Goal: Information Seeking & Learning: Check status

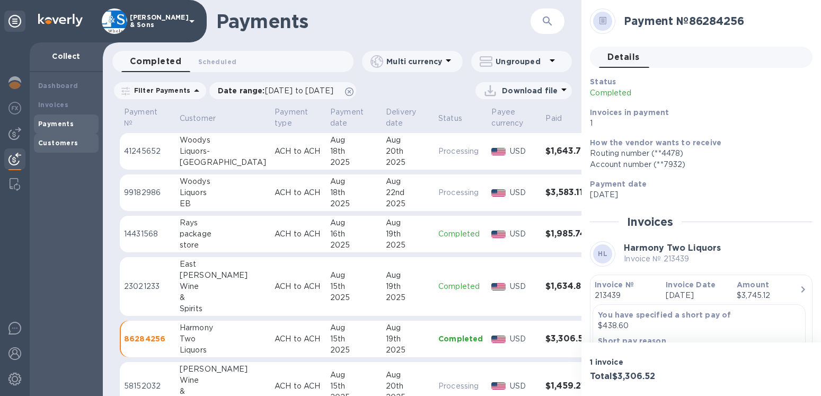
click at [57, 142] on b "Customers" at bounding box center [58, 143] width 40 height 8
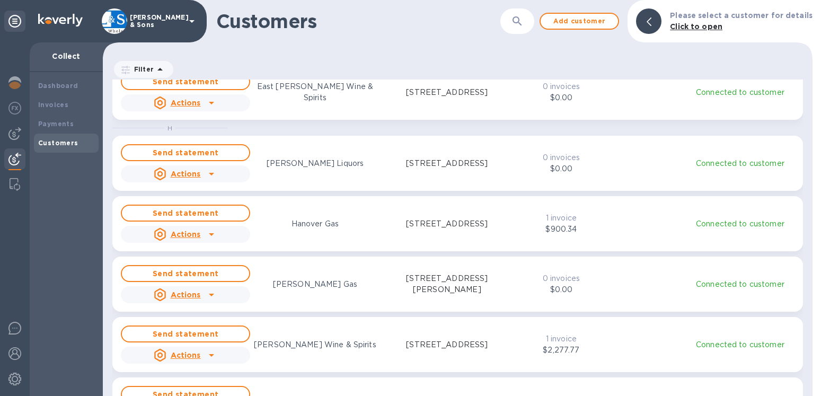
scroll to position [544, 0]
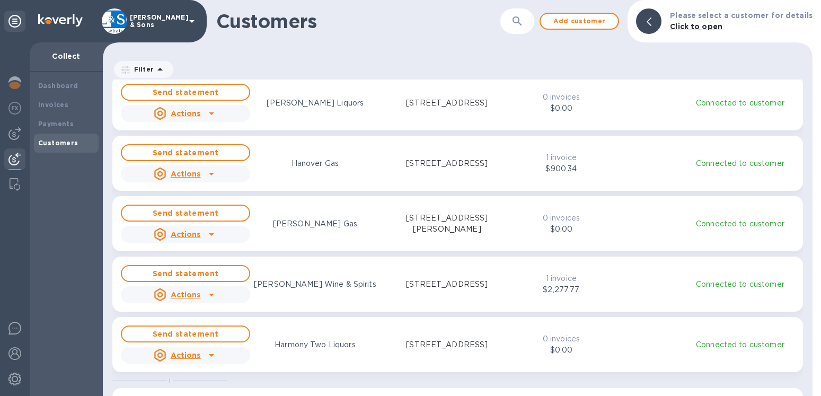
click at [600, 329] on div "Send statement Actions Harmony Two Liquors [STREET_ADDRESS] 0 invoices $0.00 Co…" at bounding box center [458, 344] width 678 height 42
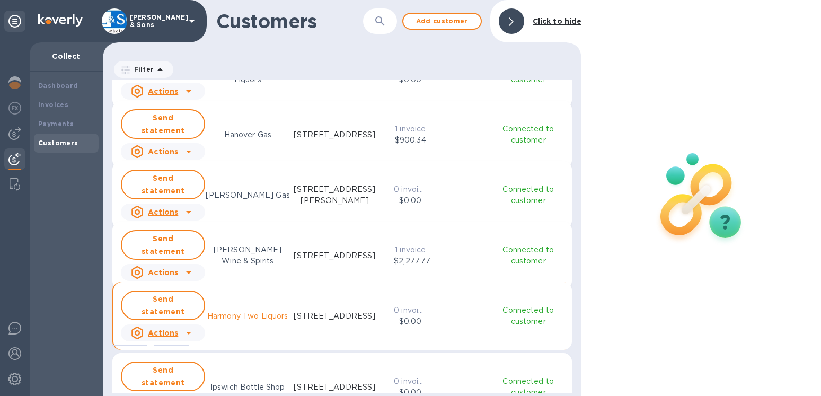
scroll to position [10, 10]
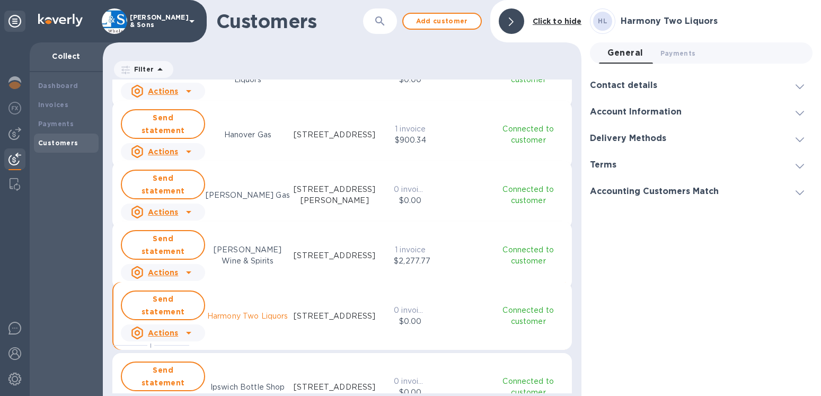
click at [624, 87] on h3 "Contact details" at bounding box center [623, 86] width 67 height 10
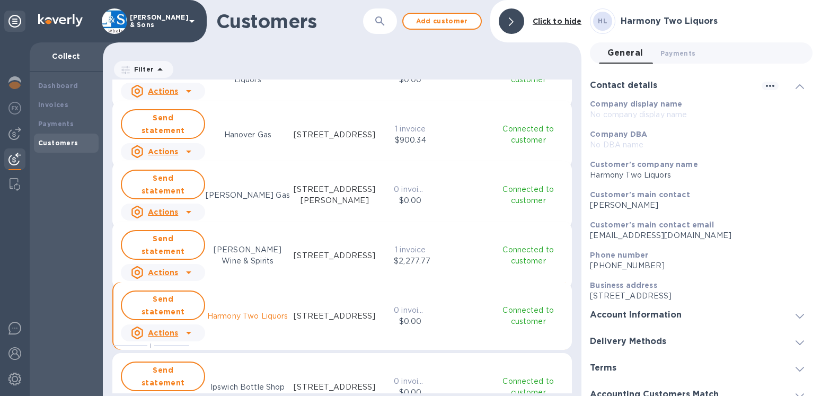
scroll to position [12, 0]
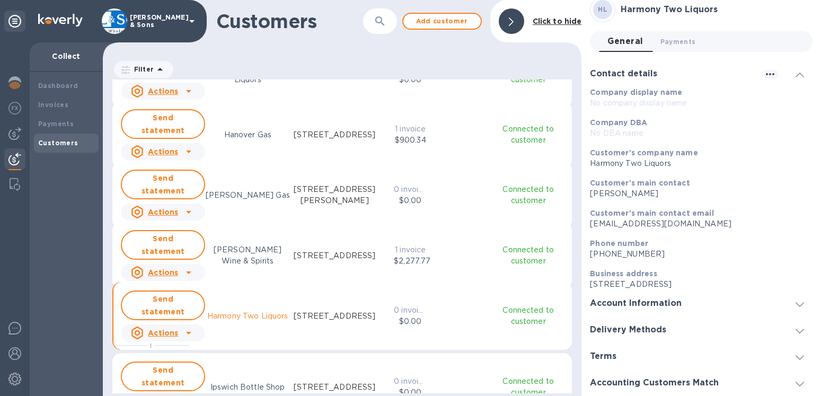
click at [655, 303] on h3 "Account Information" at bounding box center [636, 303] width 92 height 10
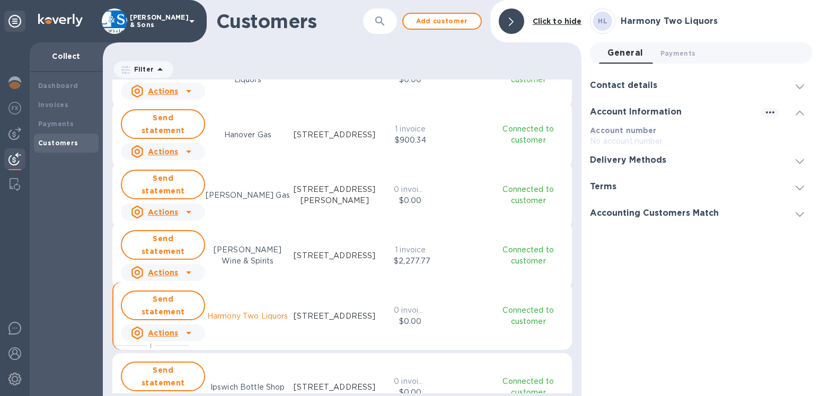
click at [647, 160] on h3 "Delivery Methods" at bounding box center [628, 160] width 76 height 10
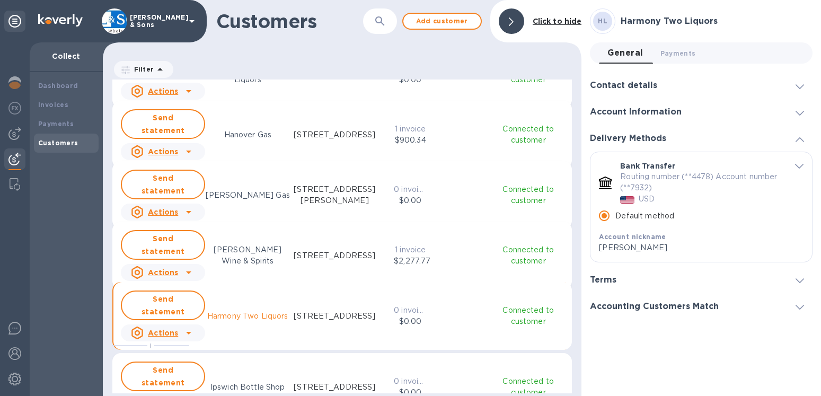
click at [608, 280] on h3 "Terms" at bounding box center [603, 280] width 26 height 10
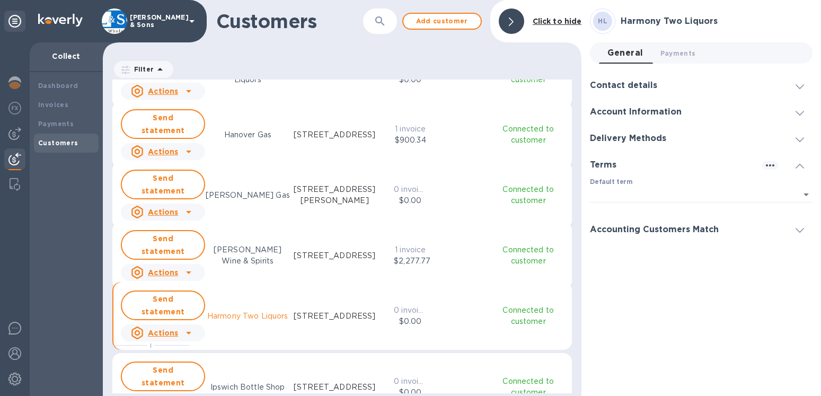
click at [622, 230] on h3 "Accounting Customers Match" at bounding box center [654, 230] width 129 height 10
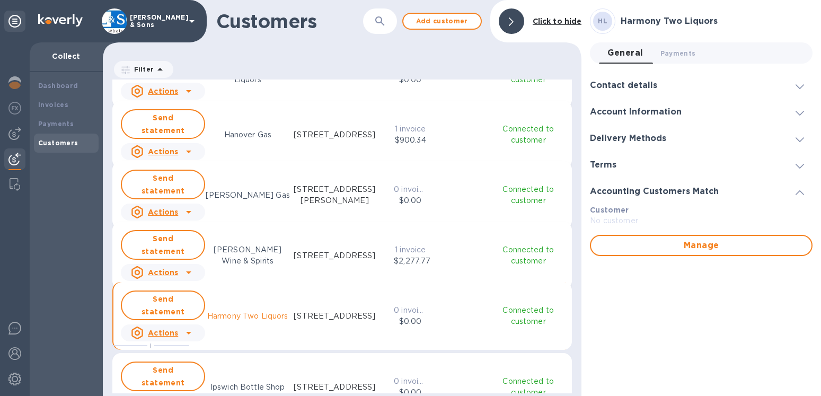
click at [651, 85] on h3 "Contact details" at bounding box center [623, 86] width 67 height 10
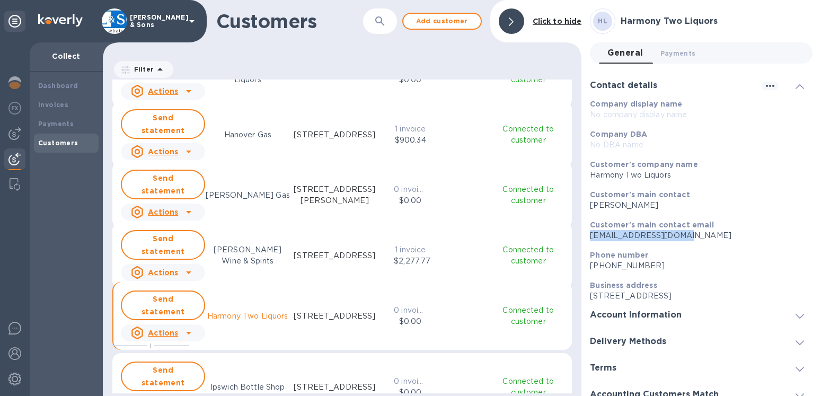
drag, startPoint x: 674, startPoint y: 237, endPoint x: 589, endPoint y: 238, distance: 84.8
click at [589, 238] on div "Customer's main contact email [EMAIL_ADDRESS][DOMAIN_NAME]" at bounding box center [696, 230] width 222 height 30
copy p "[EMAIL_ADDRESS][DOMAIN_NAME]"
click at [57, 107] on b "Invoices" at bounding box center [53, 105] width 30 height 8
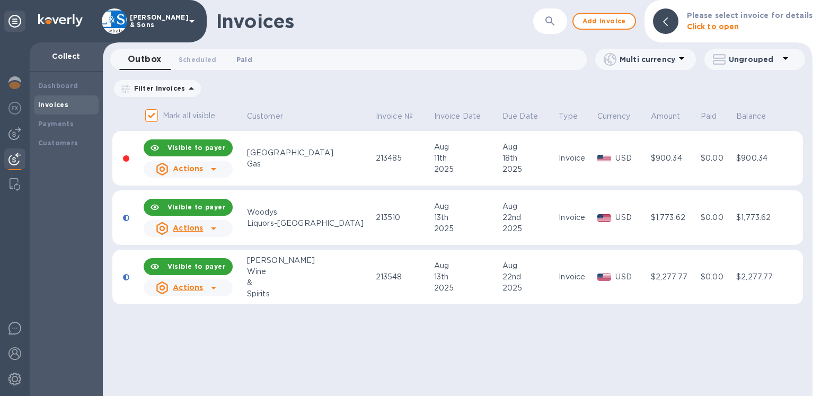
click at [241, 62] on span "Paid 0" at bounding box center [244, 59] width 16 height 11
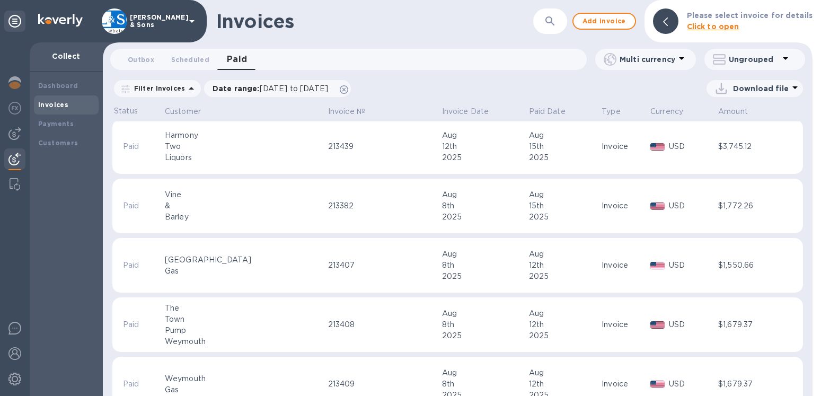
scroll to position [302, 0]
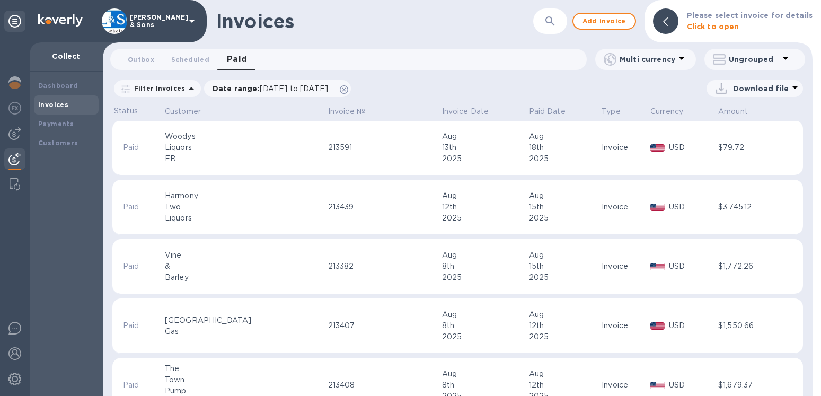
click at [751, 212] on div "$3,745.12" at bounding box center [748, 206] width 60 height 11
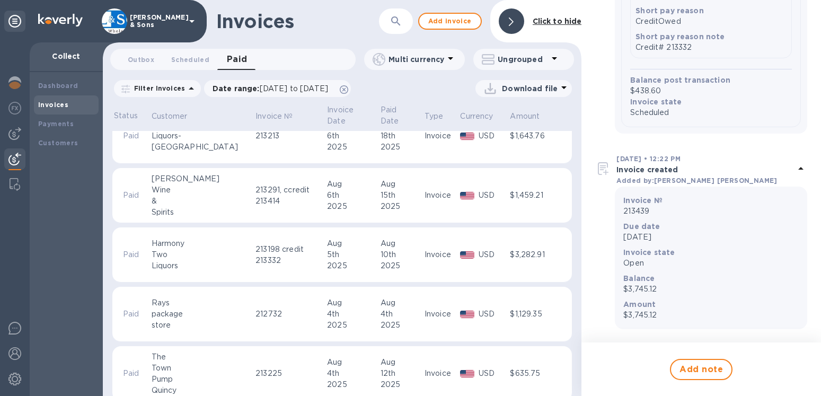
scroll to position [1036, 0]
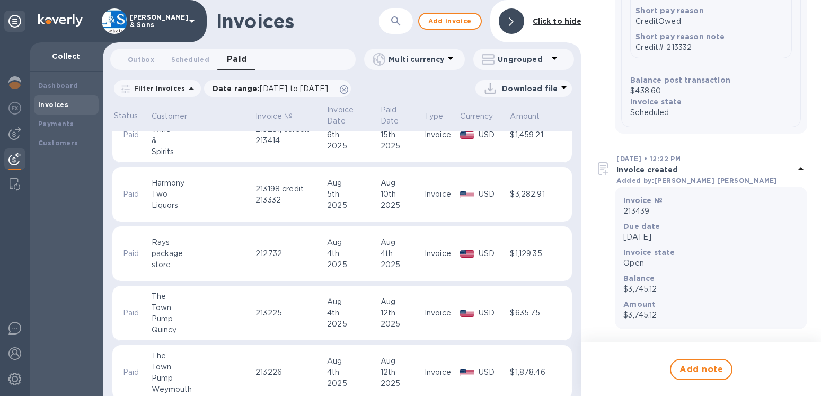
click at [423, 214] on td "Invoice" at bounding box center [441, 194] width 36 height 55
